Goal: Task Accomplishment & Management: Manage account settings

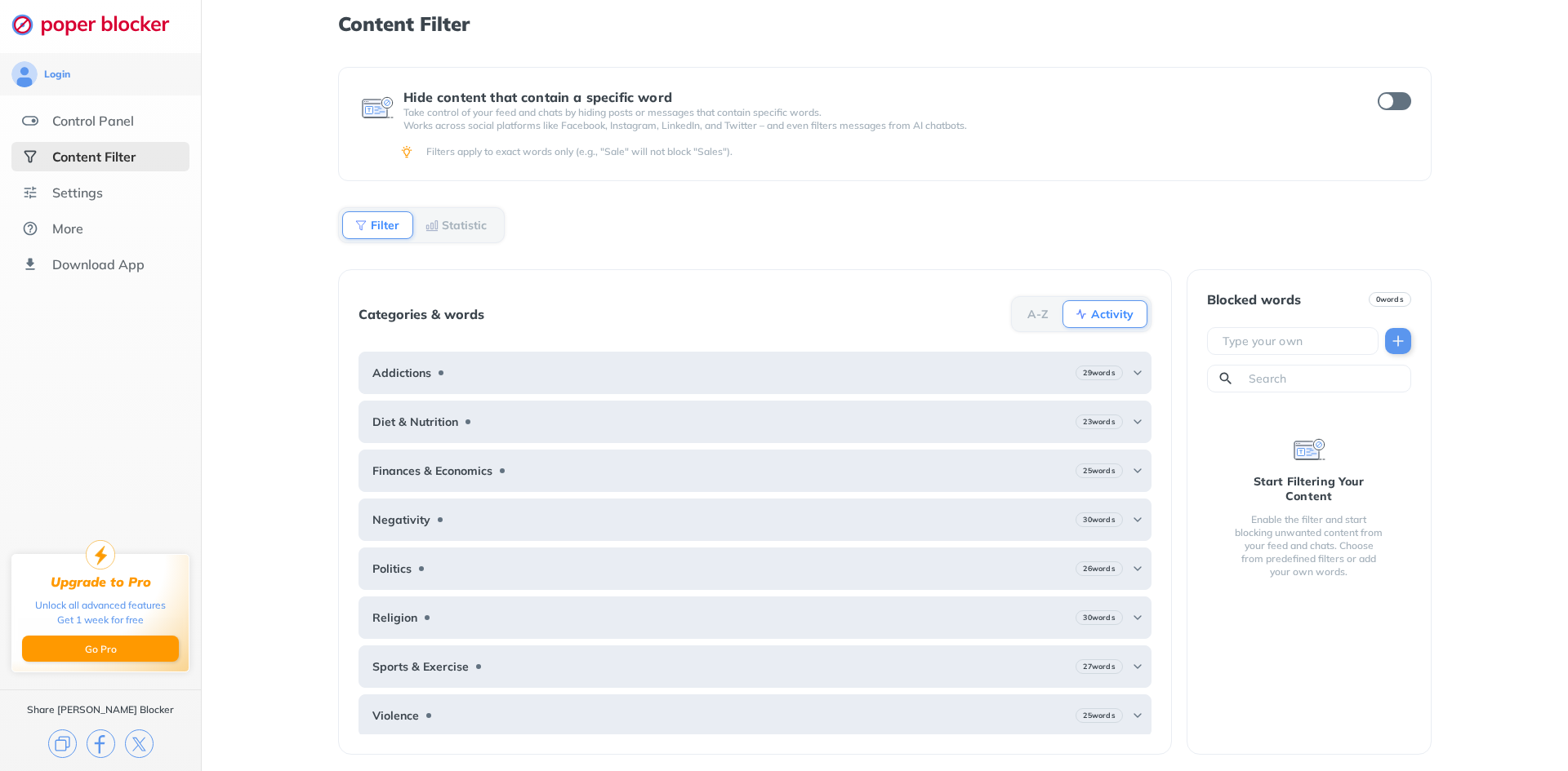
click at [703, 202] on div "Hide content that contain a specific word Take control of your feed and chats b…" at bounding box center [884, 420] width 1092 height 705
click at [111, 118] on div "Control Panel" at bounding box center [93, 120] width 82 height 17
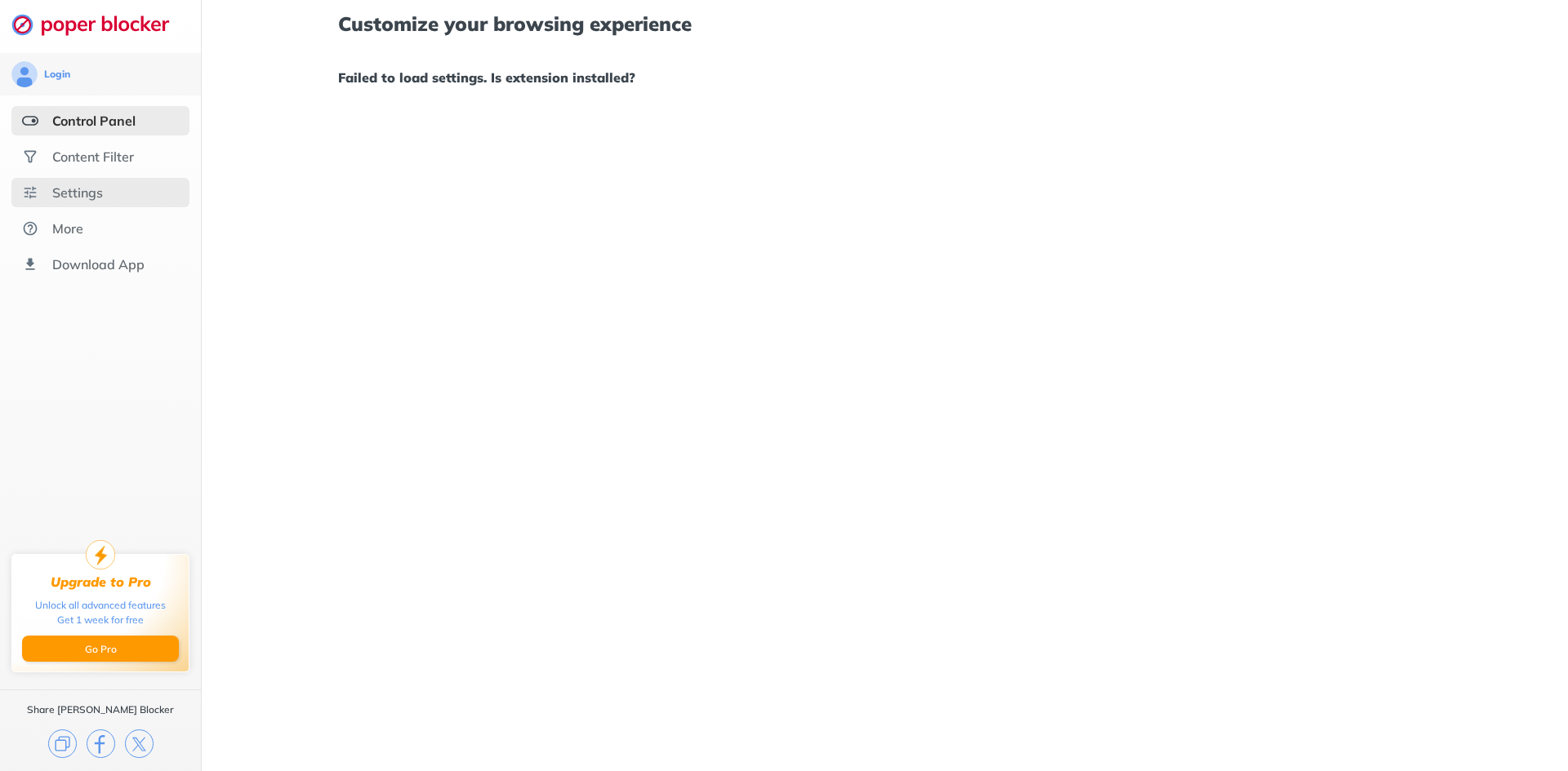
click at [104, 186] on div "Settings" at bounding box center [100, 193] width 178 height 30
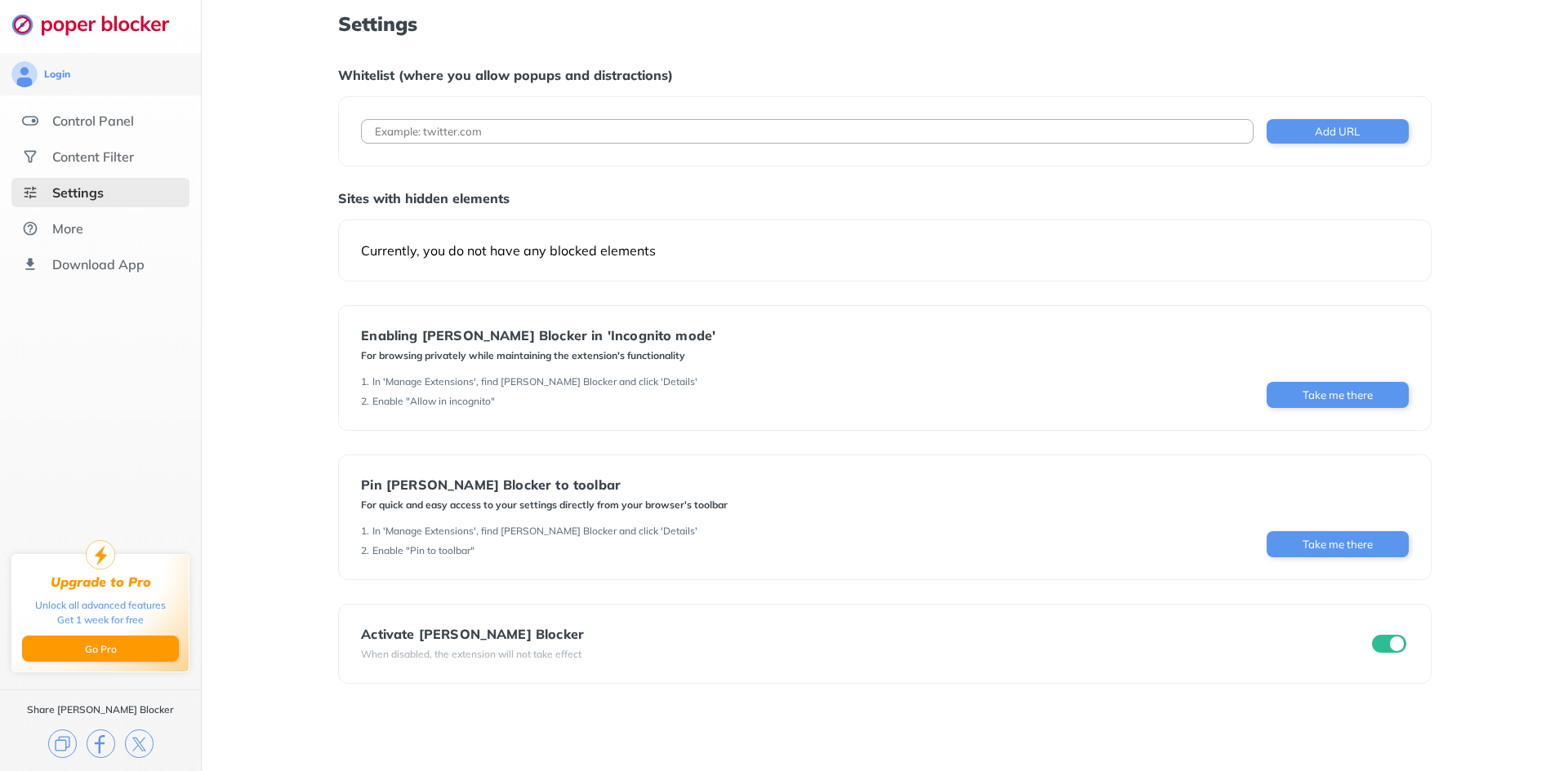
click at [519, 132] on input at bounding box center [807, 132] width 892 height 24
paste input "[URL][DOMAIN_NAME]"
type input "[URL][DOMAIN_NAME]"
click at [1339, 137] on button "Add URL" at bounding box center [1338, 132] width 142 height 24
